Goal: Task Accomplishment & Management: Use online tool/utility

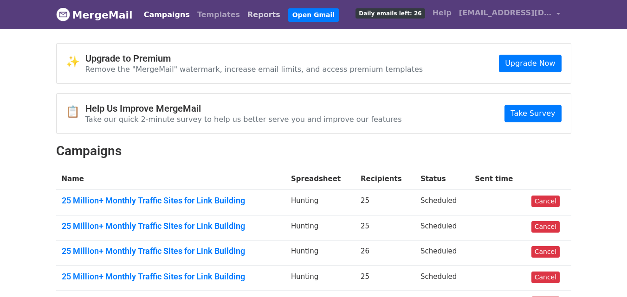
click at [244, 15] on link "Reports" at bounding box center [264, 15] width 40 height 19
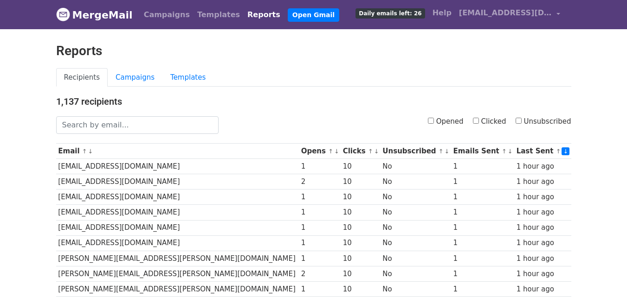
click at [479, 123] on input "Clicked" at bounding box center [476, 121] width 6 height 6
checkbox input "true"
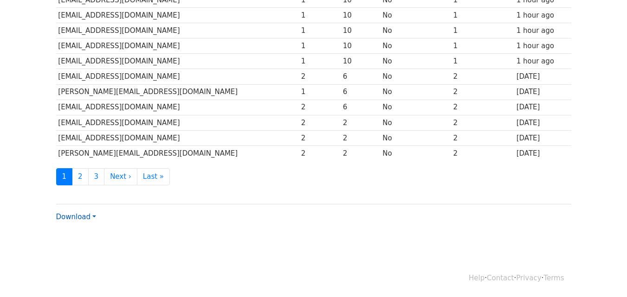
click at [82, 214] on link "Download" at bounding box center [76, 217] width 40 height 8
click at [89, 229] on link "CSV" at bounding box center [93, 234] width 73 height 15
